Goal: Information Seeking & Learning: Learn about a topic

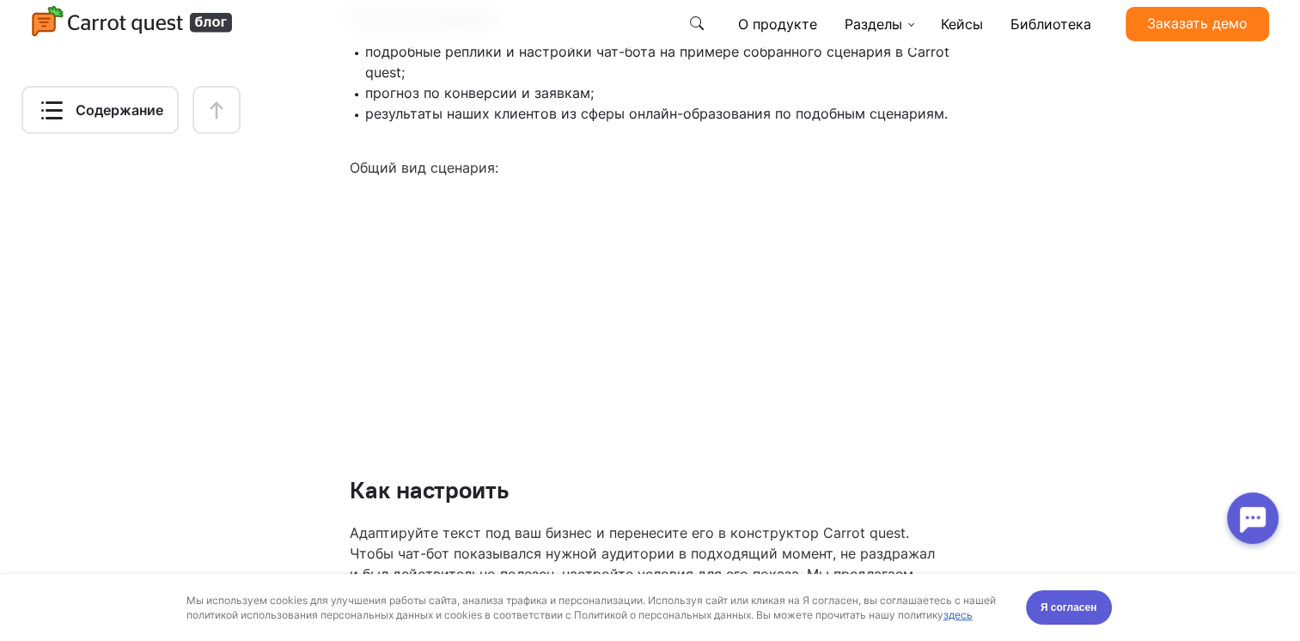
scroll to position [2063, 0]
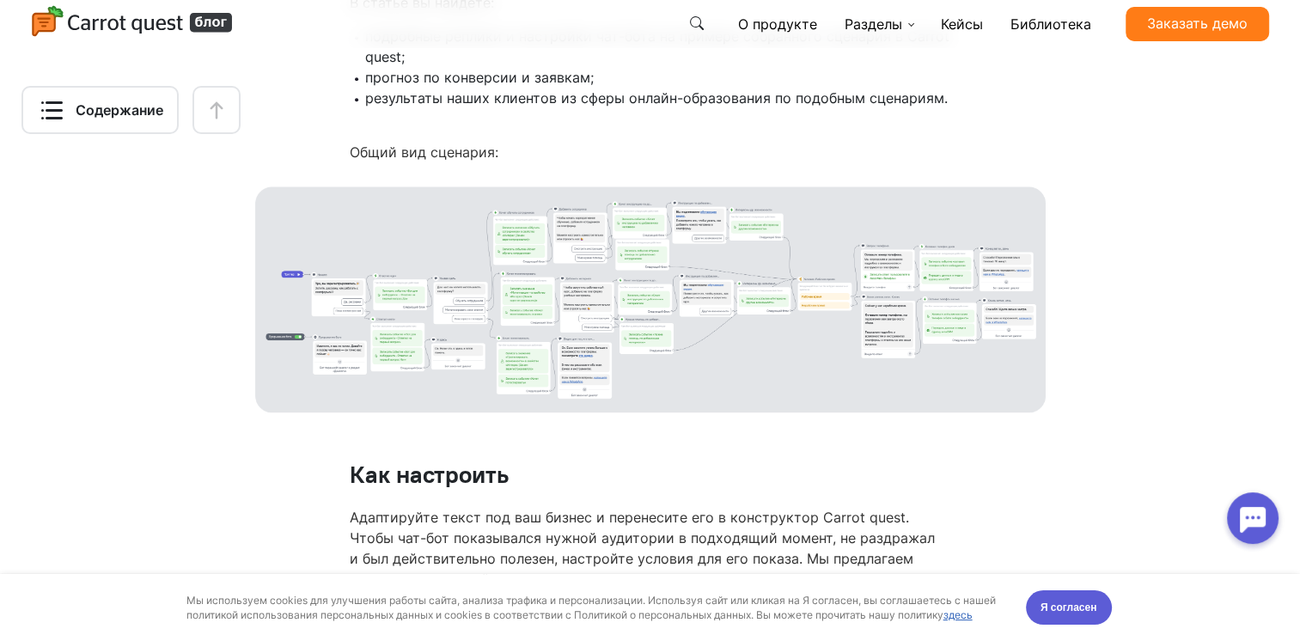
click at [578, 378] on img at bounding box center [650, 300] width 791 height 226
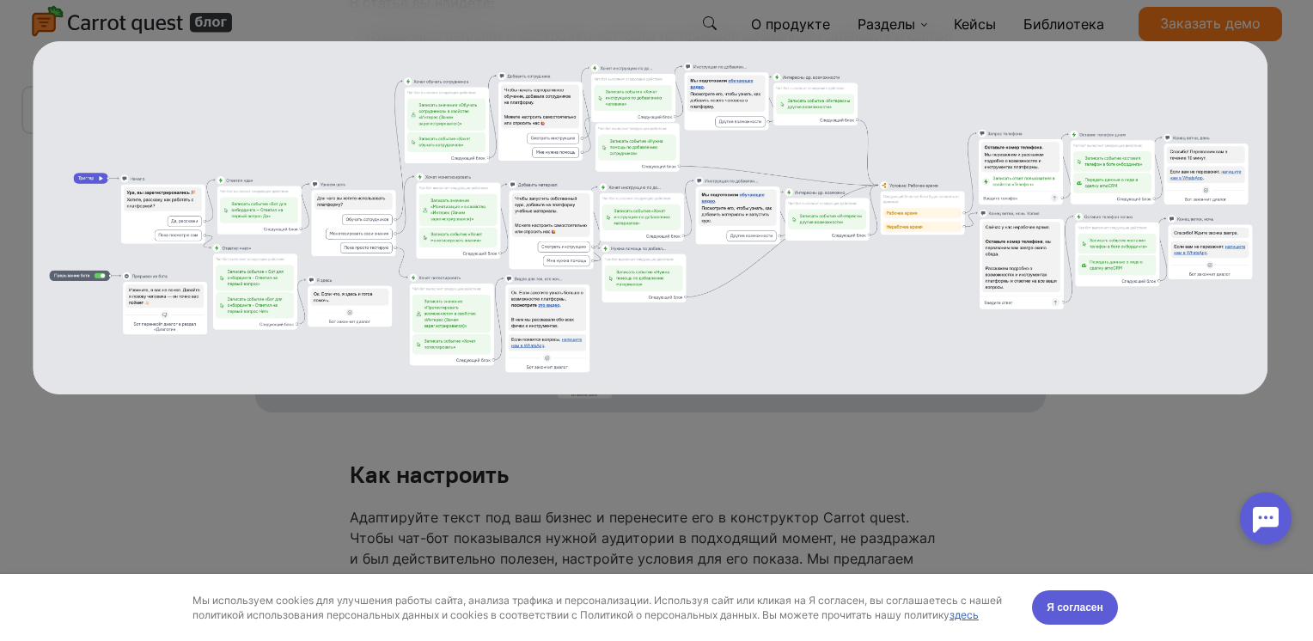
click at [155, 213] on img at bounding box center [650, 217] width 1235 height 353
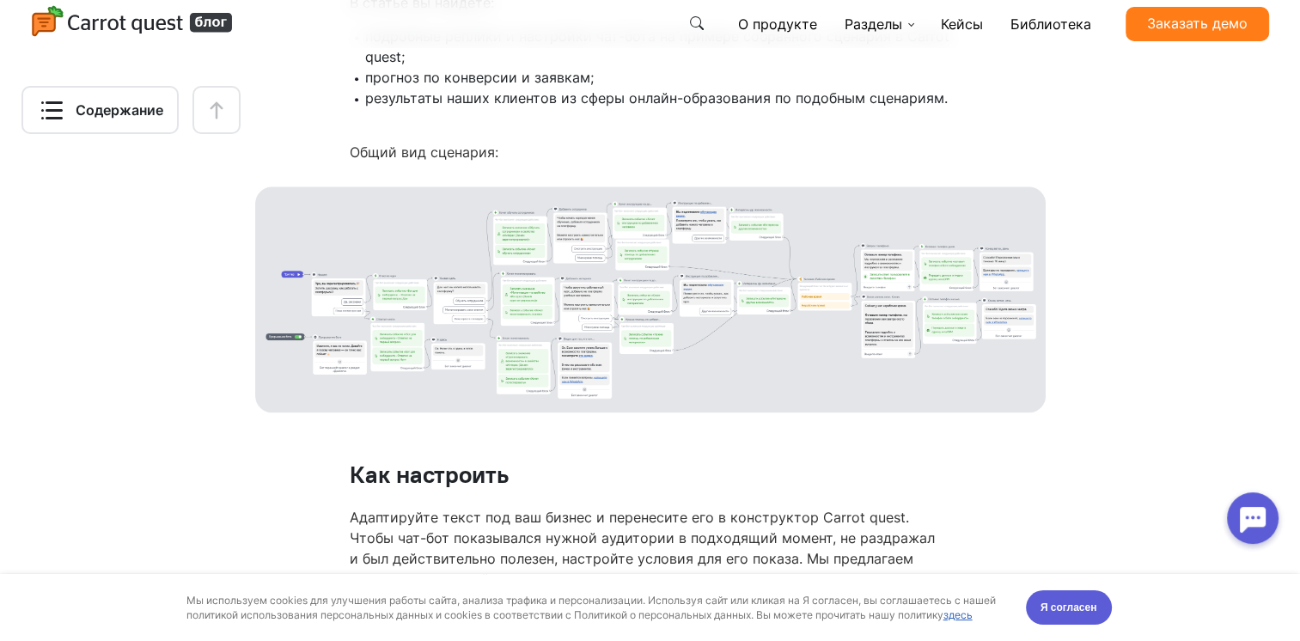
click at [341, 260] on img at bounding box center [650, 300] width 791 height 226
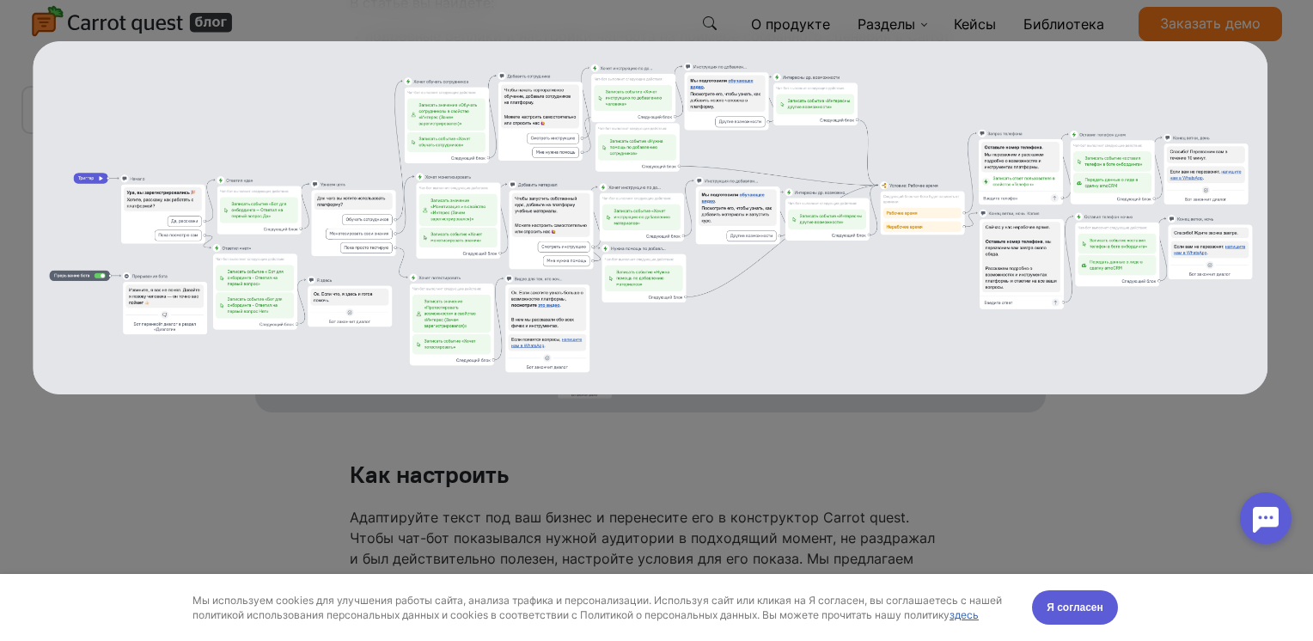
click at [915, 447] on div at bounding box center [657, 320] width 1248 height 641
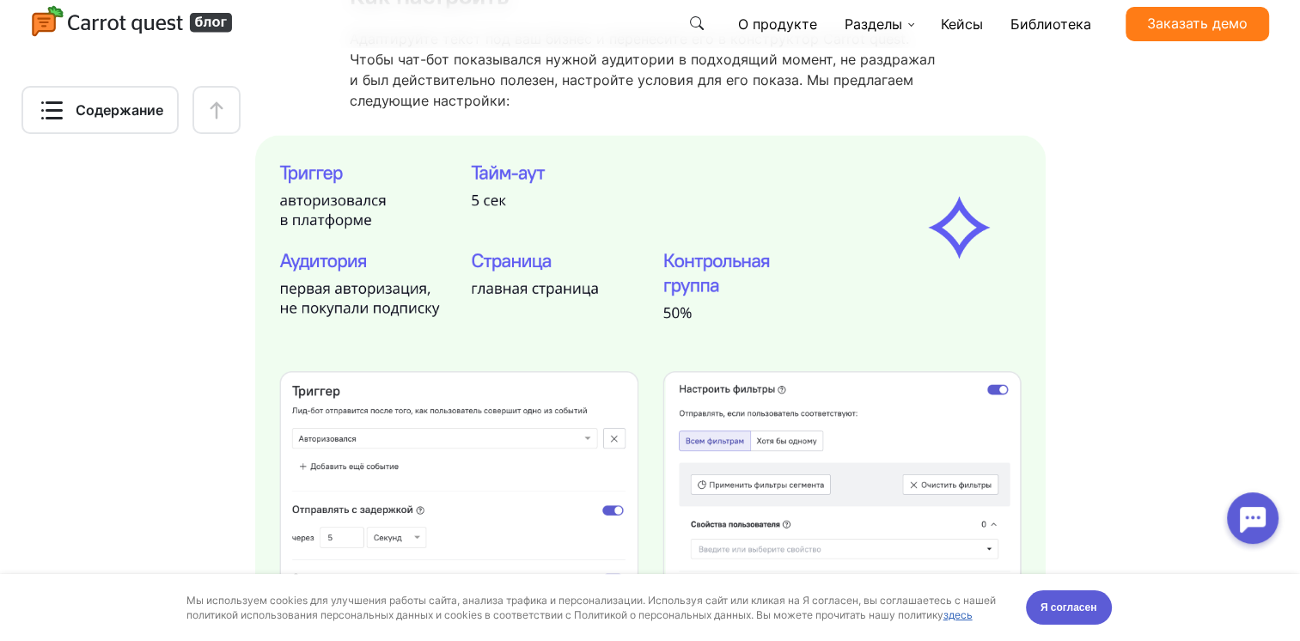
scroll to position [2579, 0]
